Goal: Obtain resource: Obtain resource

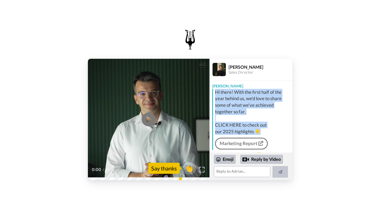
drag, startPoint x: 263, startPoint y: 133, endPoint x: 212, endPoint y: 92, distance: 65.6
click at [212, 92] on div "Adrian Hi there! With the first half of the year behind us, we'd love to share …" at bounding box center [250, 116] width 83 height 70
copy div "Hi there! With the first half of the year behind us, we'd love to share some of…"
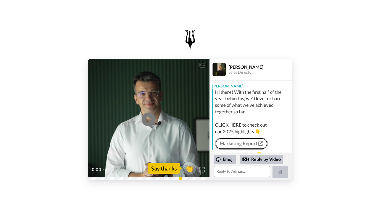
click at [232, 145] on link "Marketing Report" at bounding box center [241, 144] width 53 height 12
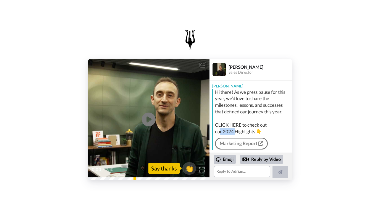
drag, startPoint x: 235, startPoint y: 131, endPoint x: 221, endPoint y: 130, distance: 14.1
click at [221, 130] on div "Hi there! As we press pause for this year, we’d love to share the milestones, l…" at bounding box center [253, 112] width 76 height 46
click at [232, 131] on div "Hi there! As we press pause for this year, we’d love to share the milestones, l…" at bounding box center [253, 112] width 76 height 46
drag, startPoint x: 234, startPoint y: 132, endPoint x: 223, endPoint y: 131, distance: 10.8
click at [224, 132] on div "Hi there! As we press pause for this year, we’d love to share the milestones, l…" at bounding box center [253, 112] width 76 height 46
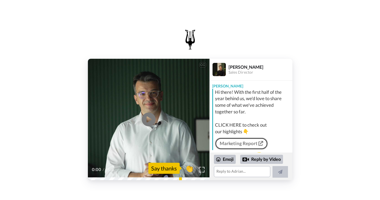
click at [240, 145] on link "Marketing Report" at bounding box center [241, 144] width 53 height 12
